Goal: Book appointment/travel/reservation

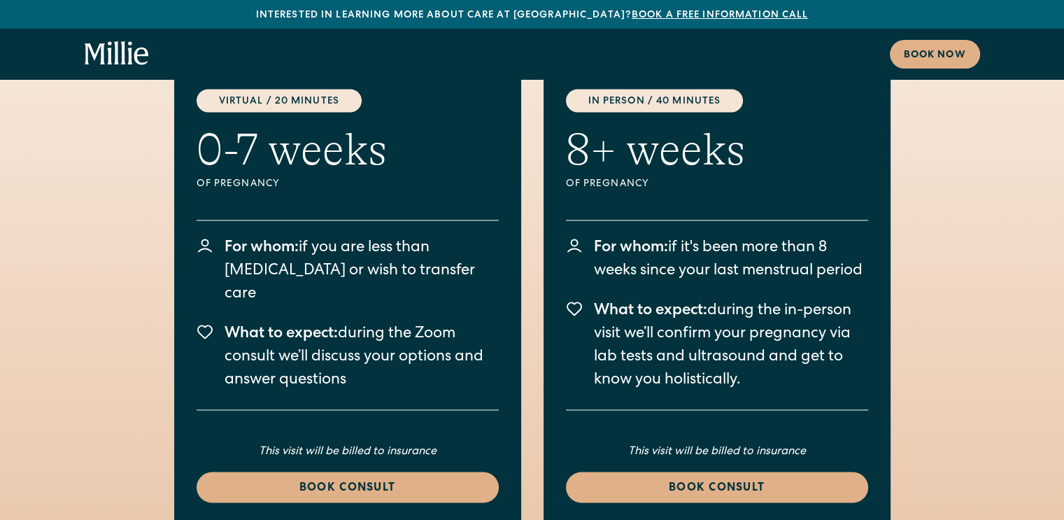
scroll to position [1958, 0]
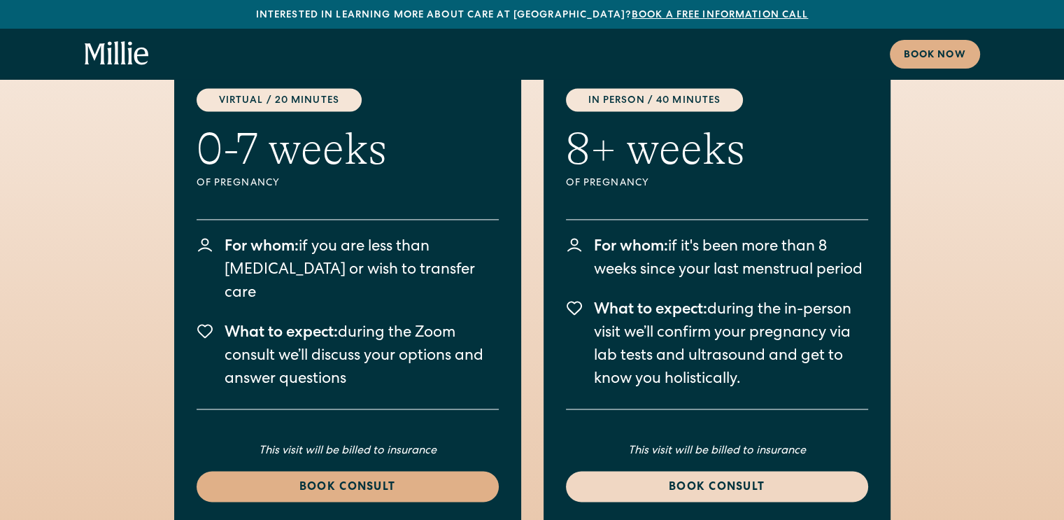
click at [709, 479] on div "Book consult" at bounding box center [716, 487] width 269 height 17
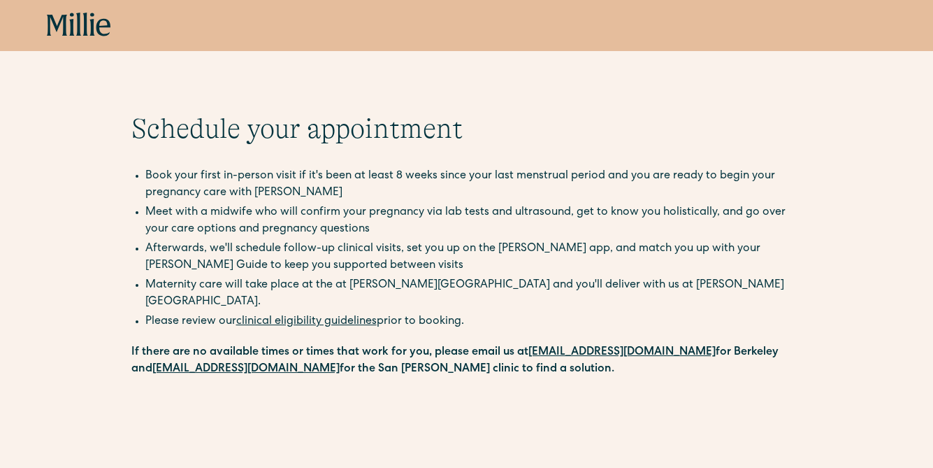
click at [96, 29] on icon at bounding box center [103, 27] width 14 height 17
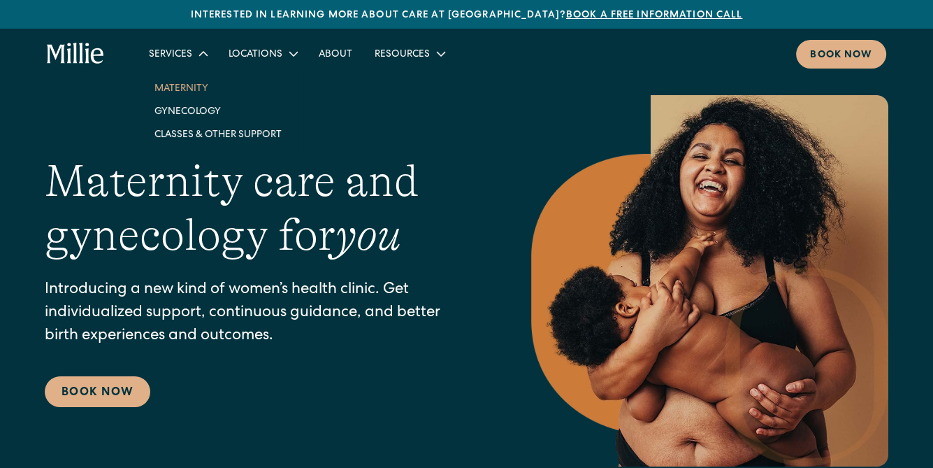
click at [194, 90] on link "Maternity" at bounding box center [218, 87] width 150 height 23
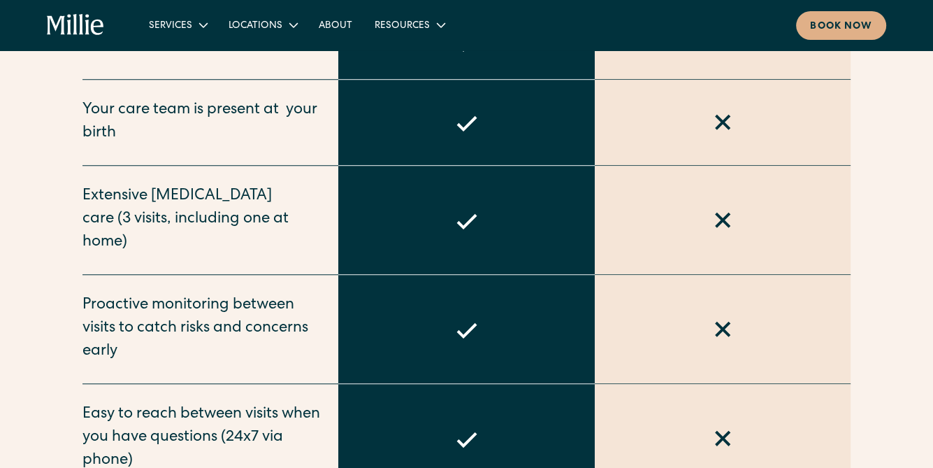
scroll to position [979, 0]
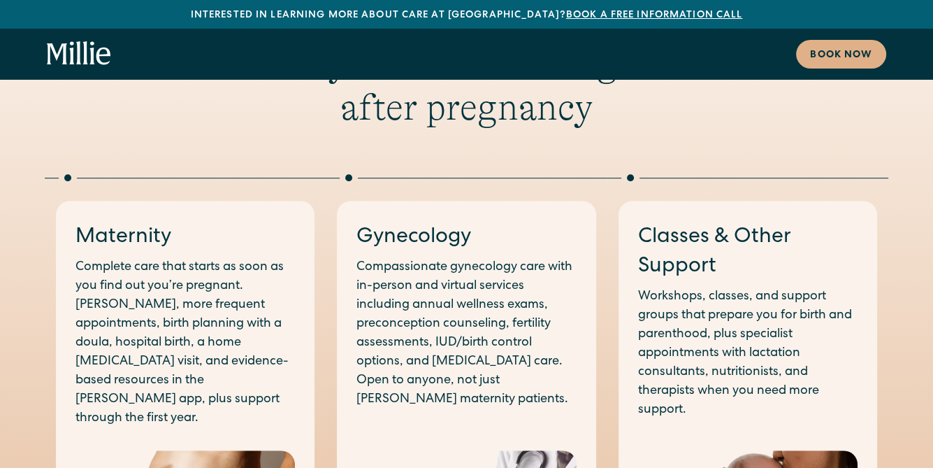
scroll to position [699, 0]
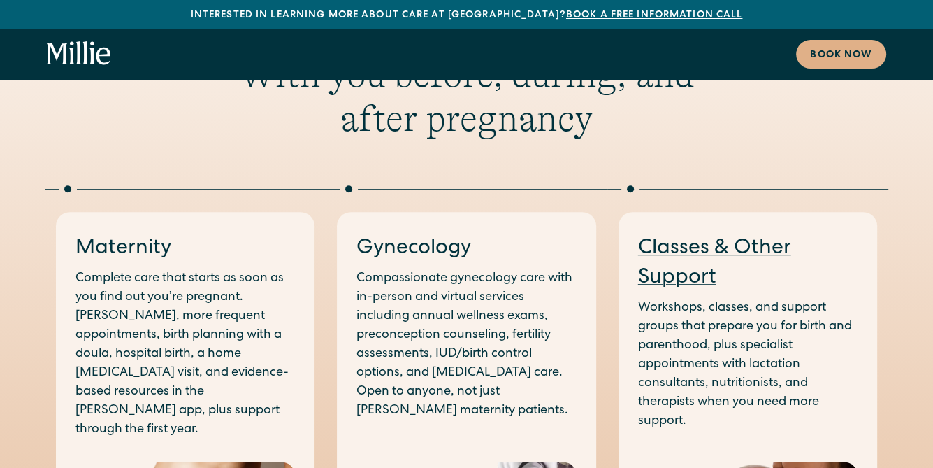
click at [716, 238] on link "Classes & Other Support" at bounding box center [714, 263] width 153 height 50
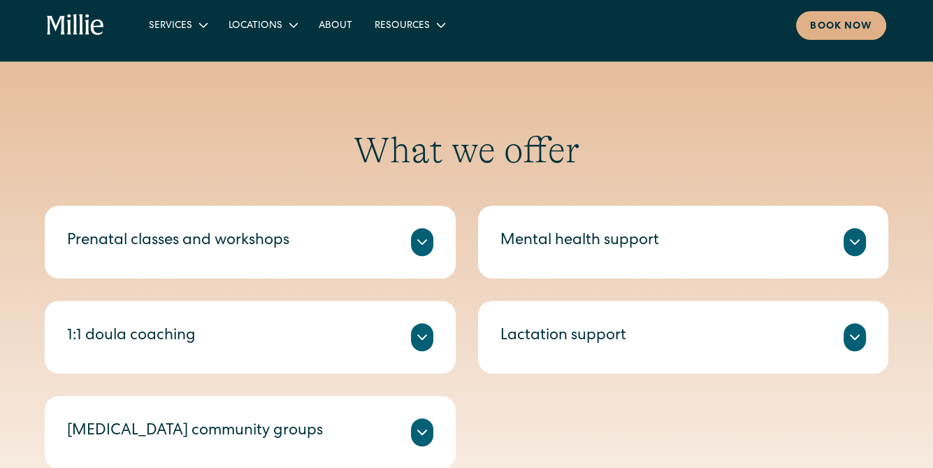
scroll to position [489, 0]
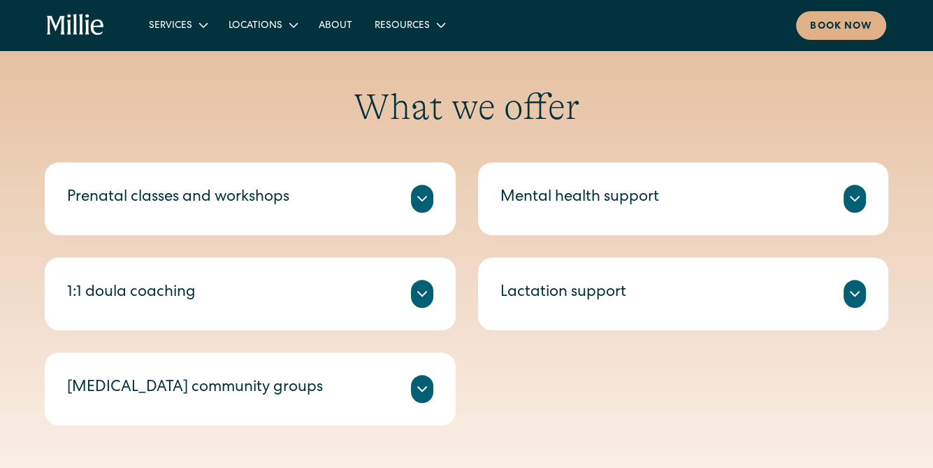
click at [418, 387] on icon at bounding box center [422, 389] width 8 height 4
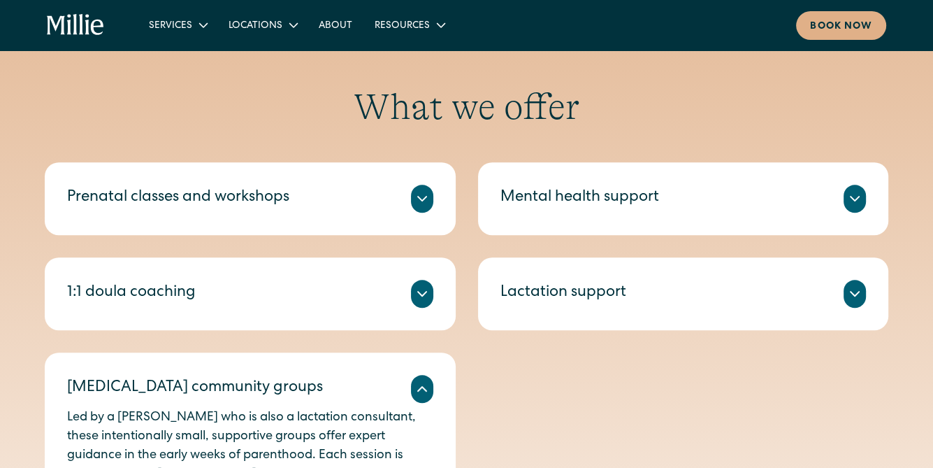
click at [425, 199] on icon at bounding box center [422, 198] width 17 height 17
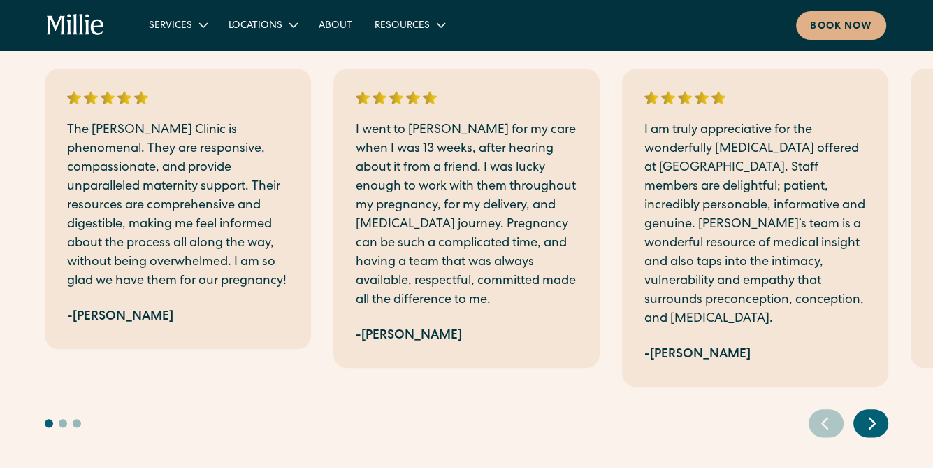
scroll to position [1468, 0]
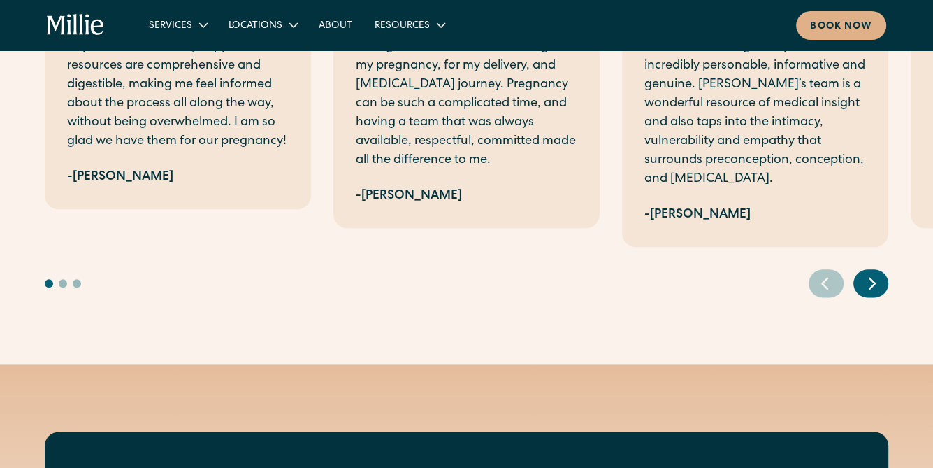
click at [866, 272] on icon "Next slide" at bounding box center [872, 283] width 21 height 22
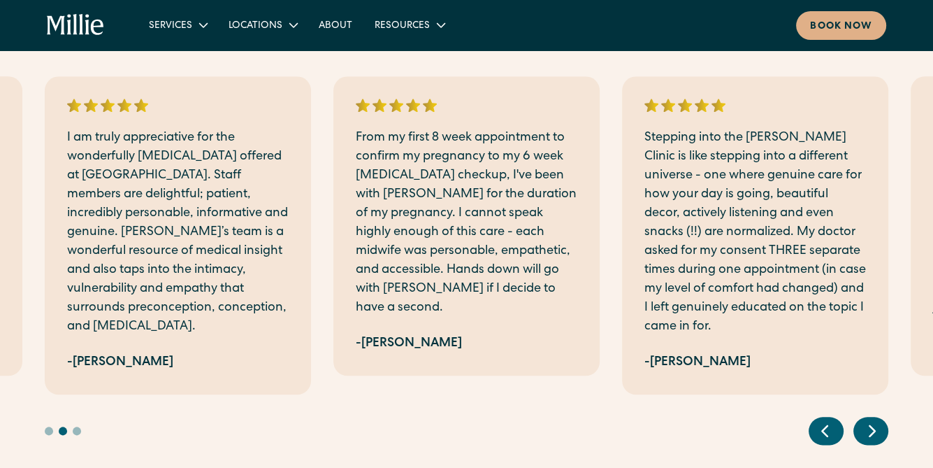
scroll to position [1329, 0]
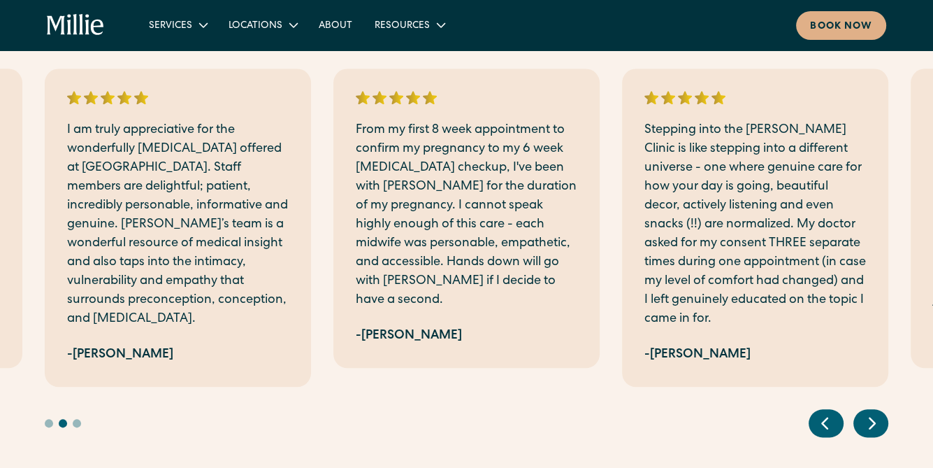
click at [874, 412] on icon "Next slide" at bounding box center [872, 423] width 21 height 22
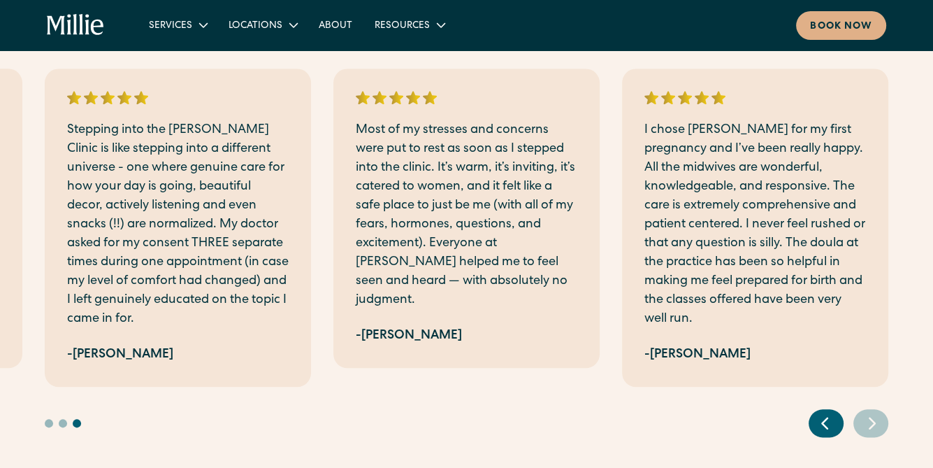
click at [874, 412] on icon "Next slide" at bounding box center [872, 423] width 21 height 22
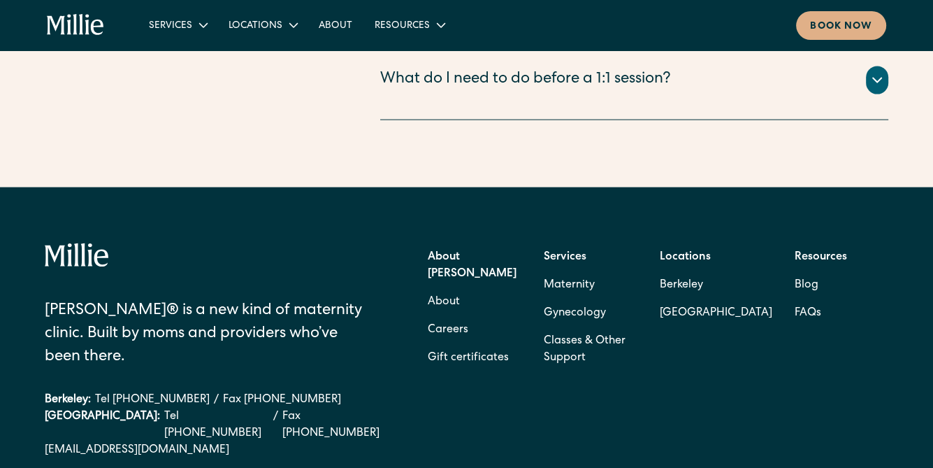
scroll to position [2543, 0]
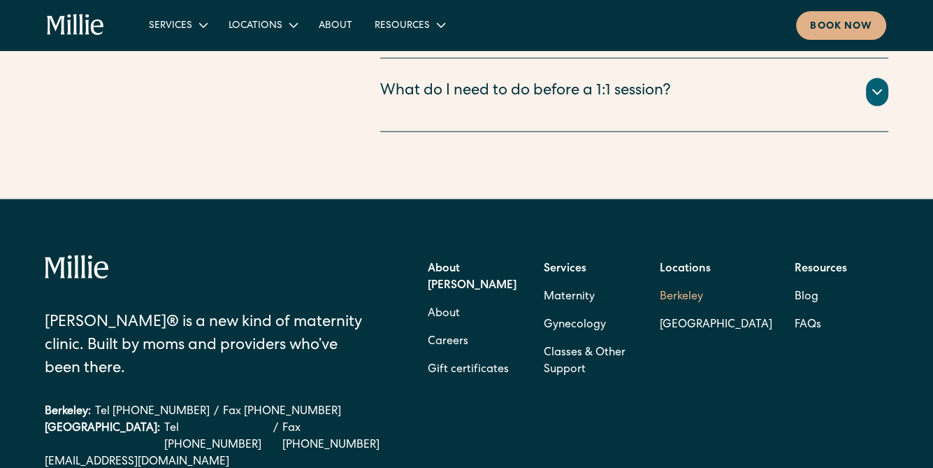
click at [692, 283] on link "Berkeley" at bounding box center [716, 297] width 113 height 28
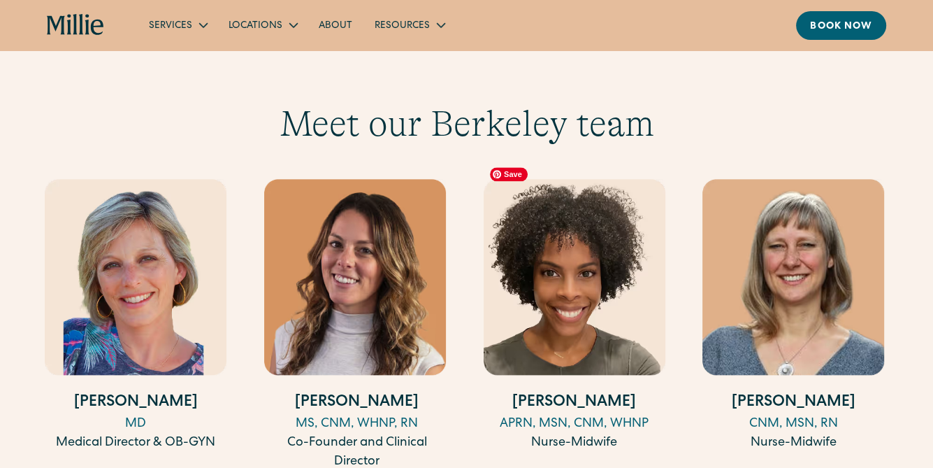
scroll to position [1398, 0]
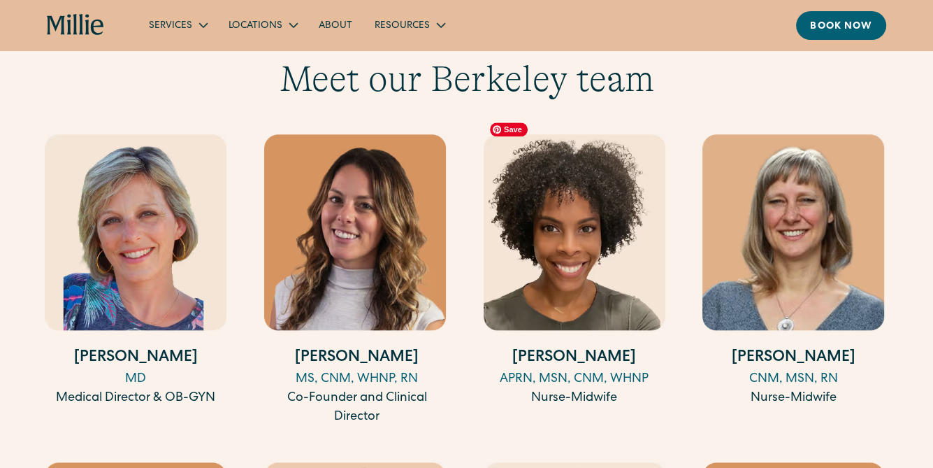
click at [550, 208] on img at bounding box center [575, 232] width 182 height 196
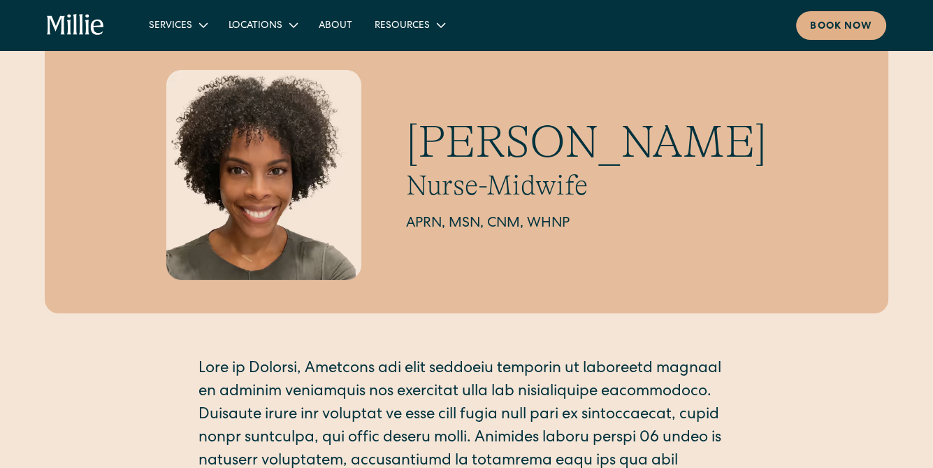
scroll to position [70, 0]
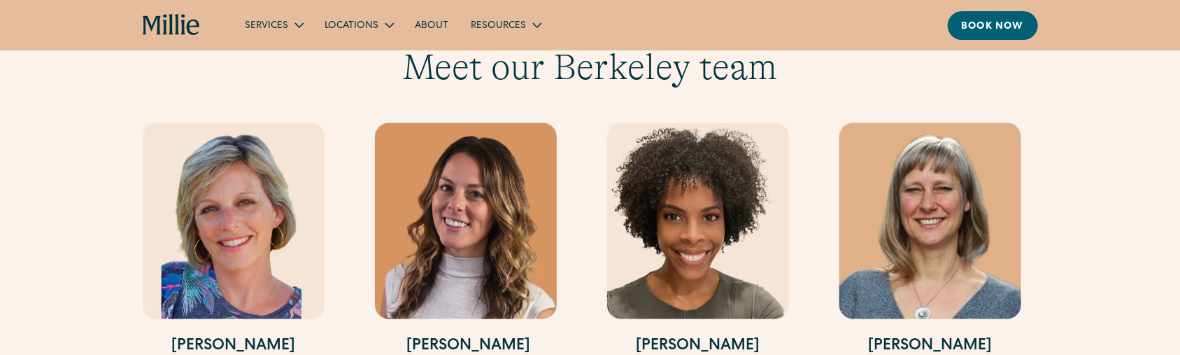
scroll to position [1449, 0]
